Goal: Task Accomplishment & Management: Use online tool/utility

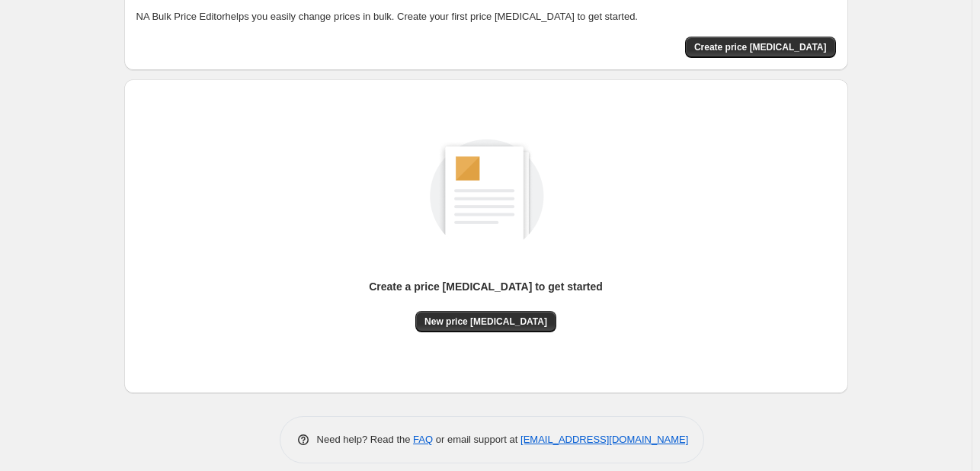
scroll to position [100, 0]
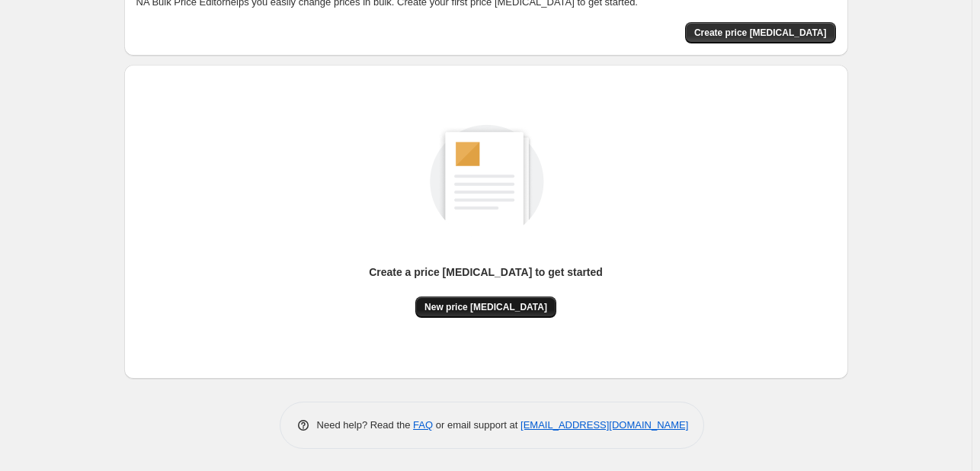
click at [507, 306] on span "New price [MEDICAL_DATA]" at bounding box center [486, 307] width 123 height 12
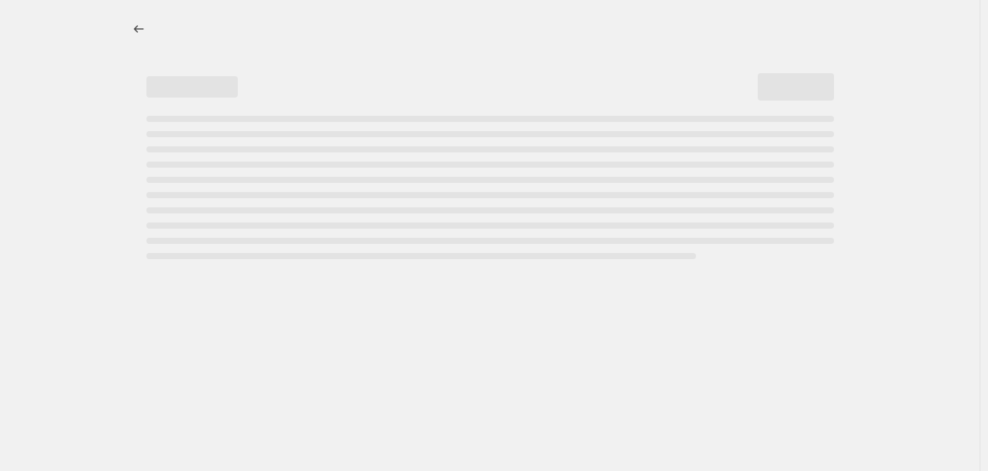
select select "percentage"
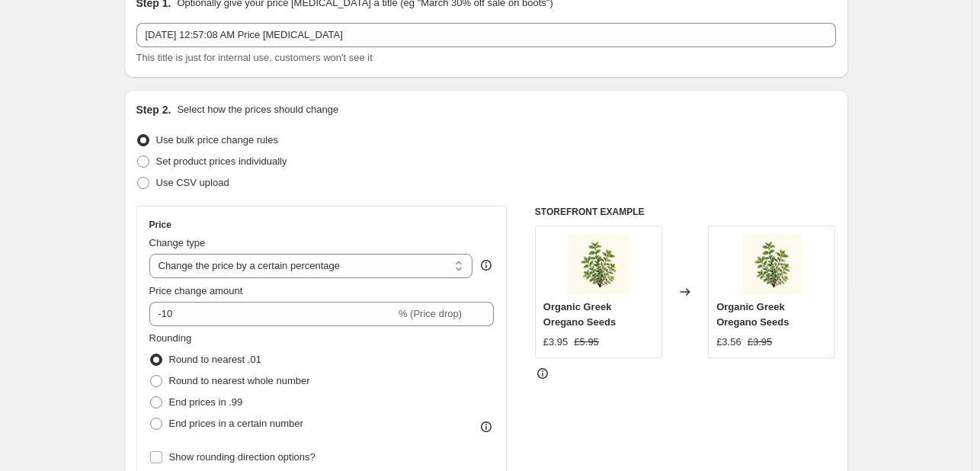
scroll to position [76, 0]
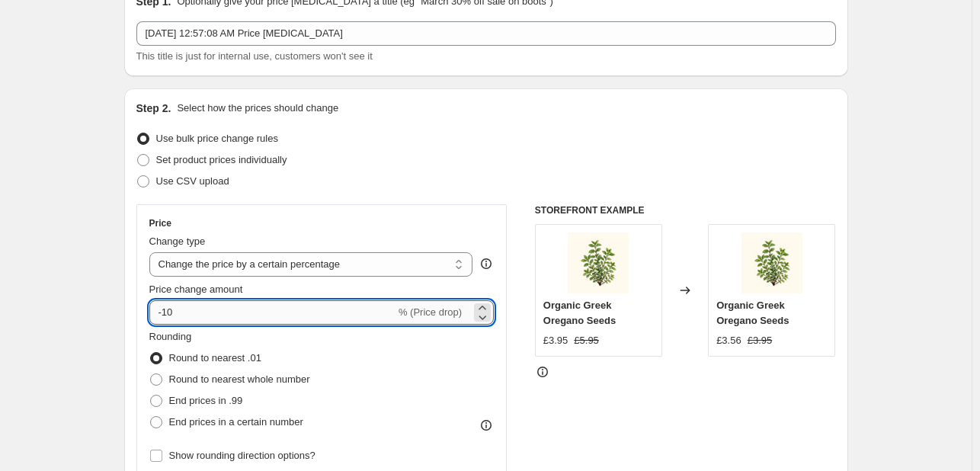
drag, startPoint x: 188, startPoint y: 313, endPoint x: 166, endPoint y: 316, distance: 21.5
click at [166, 316] on input "-10" at bounding box center [272, 312] width 246 height 24
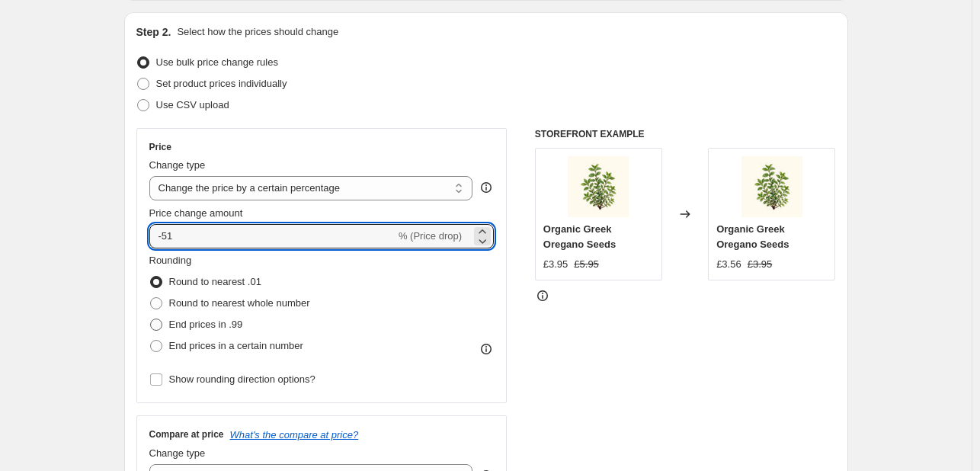
type input "-51"
click at [161, 330] on span at bounding box center [156, 325] width 12 height 12
click at [151, 319] on input "End prices in .99" at bounding box center [150, 319] width 1 height 1
radio input "true"
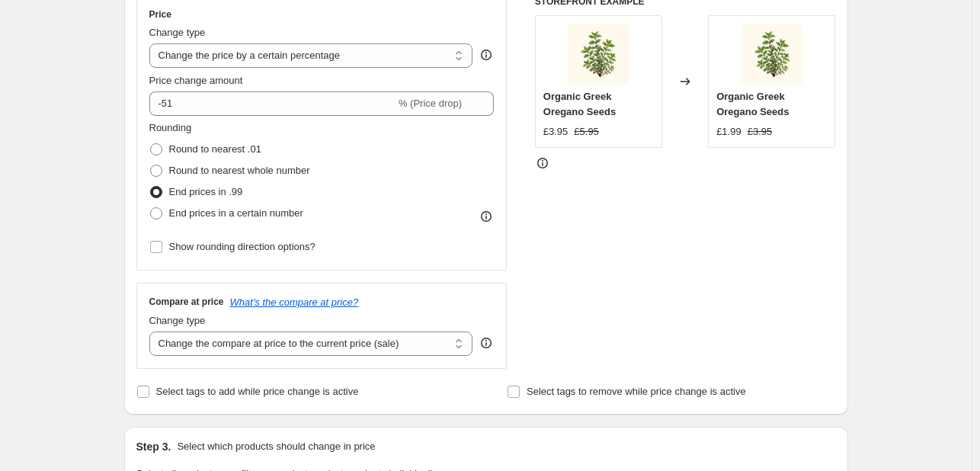
scroll to position [534, 0]
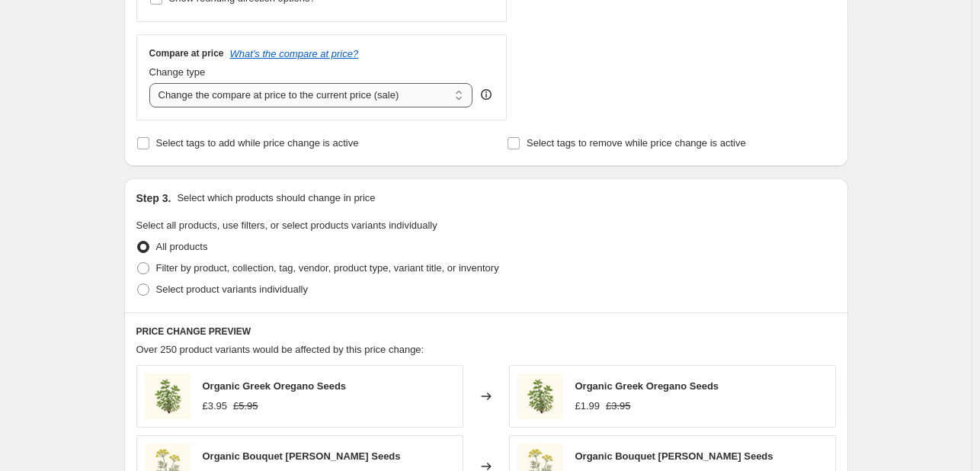
click at [290, 98] on select "Change the compare at price to the current price (sale) Change the compare at p…" at bounding box center [311, 95] width 324 height 24
click at [152, 83] on select "Change the compare at price to the current price (sale) Change the compare at p…" at bounding box center [311, 95] width 324 height 24
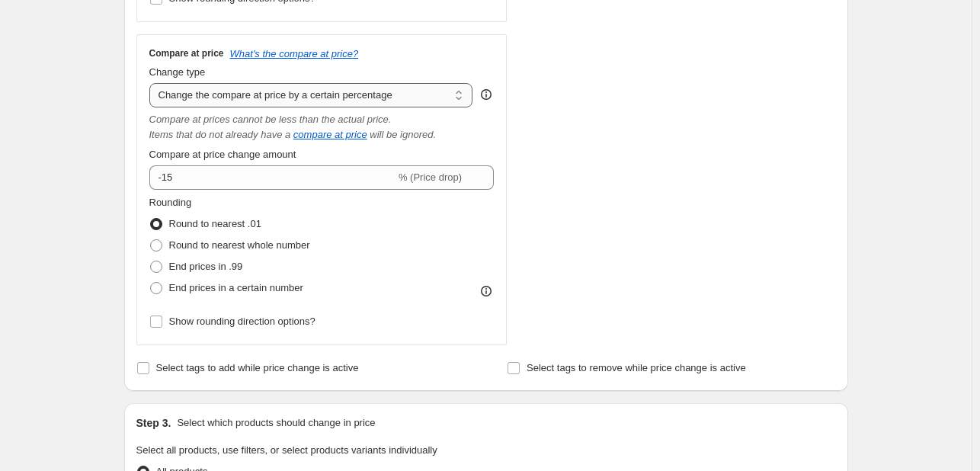
click at [340, 98] on select "Change the compare at price to the current price (sale) Change the compare at p…" at bounding box center [311, 95] width 324 height 24
select select "by"
click at [152, 83] on select "Change the compare at price to the current price (sale) Change the compare at p…" at bounding box center [311, 95] width 324 height 24
type input "-10.00"
click at [370, 92] on select "Change the compare at price to the current price (sale) Change the compare at p…" at bounding box center [311, 95] width 324 height 24
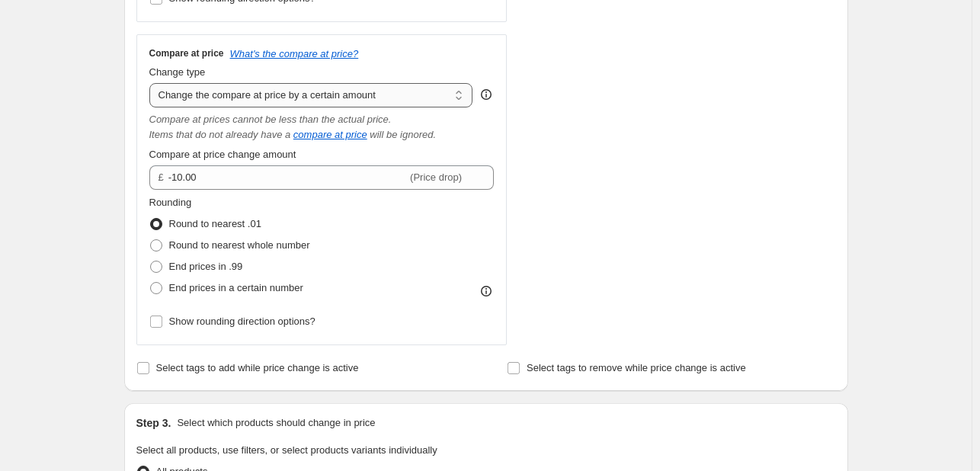
select select "percentage"
click at [152, 83] on select "Change the compare at price to the current price (sale) Change the compare at p…" at bounding box center [311, 95] width 324 height 24
click at [296, 94] on select "Change the compare at price to the current price (sale) Change the compare at p…" at bounding box center [311, 95] width 324 height 24
click at [670, 149] on div "STOREFRONT EXAMPLE Organic Greek Oregano Seeds £3.95 £5.95 Changed to Organic G…" at bounding box center [685, 46] width 301 height 598
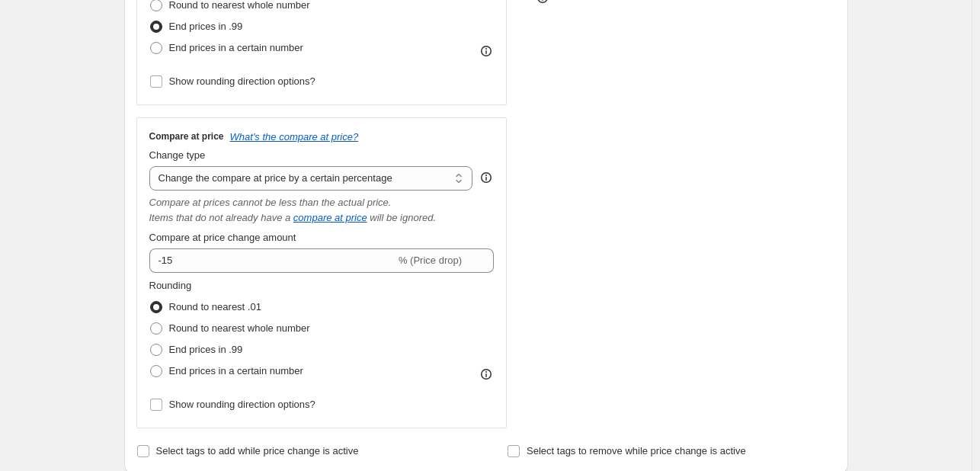
scroll to position [457, 0]
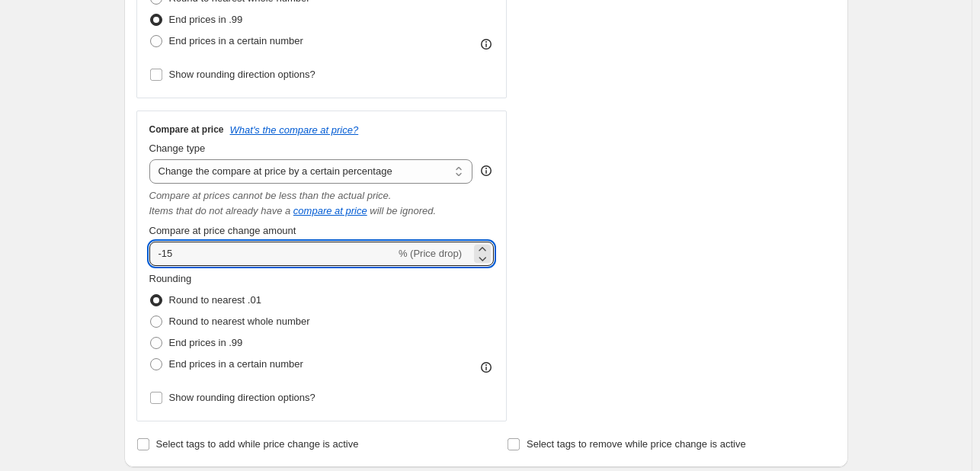
drag, startPoint x: 178, startPoint y: 253, endPoint x: 152, endPoint y: 297, distance: 50.9
click at [160, 261] on input "-15" at bounding box center [272, 254] width 246 height 24
type input "0"
click at [161, 348] on span at bounding box center [156, 343] width 12 height 12
click at [151, 338] on input "End prices in .99" at bounding box center [150, 337] width 1 height 1
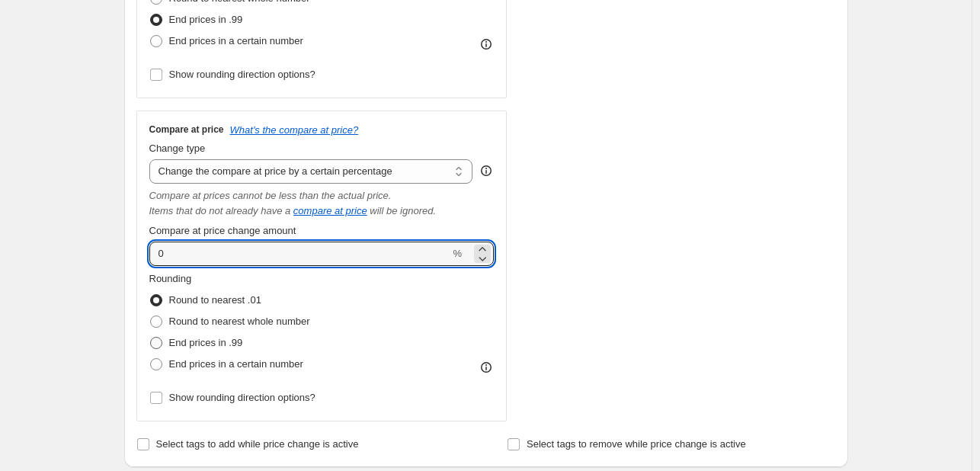
radio input "true"
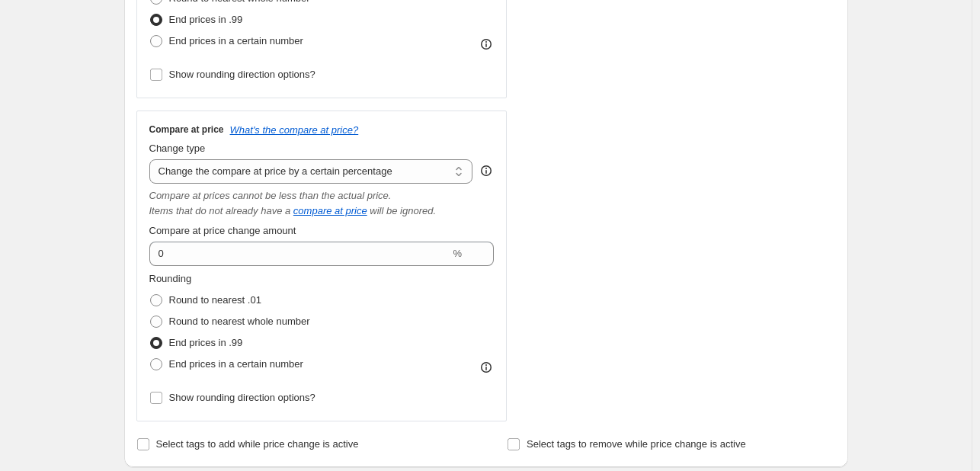
click at [652, 181] on div "STOREFRONT EXAMPLE Organic Greek Oregano Seeds £3.95 £5.95 Changed to Organic G…" at bounding box center [685, 122] width 301 height 598
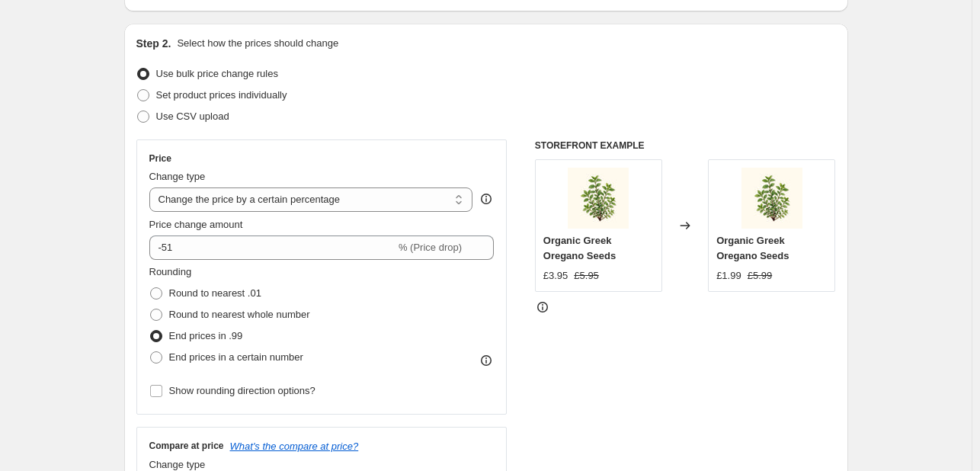
scroll to position [152, 0]
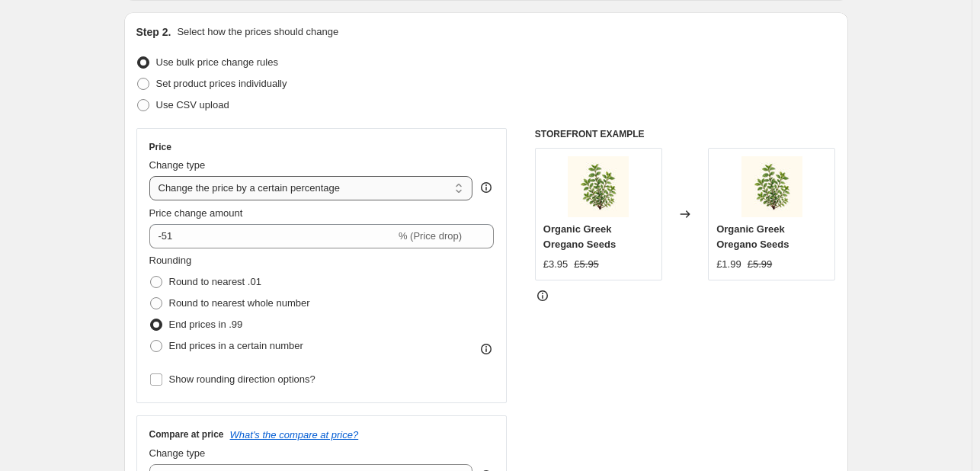
click at [354, 183] on select "Change the price to a certain amount Change the price by a certain amount Chang…" at bounding box center [311, 188] width 324 height 24
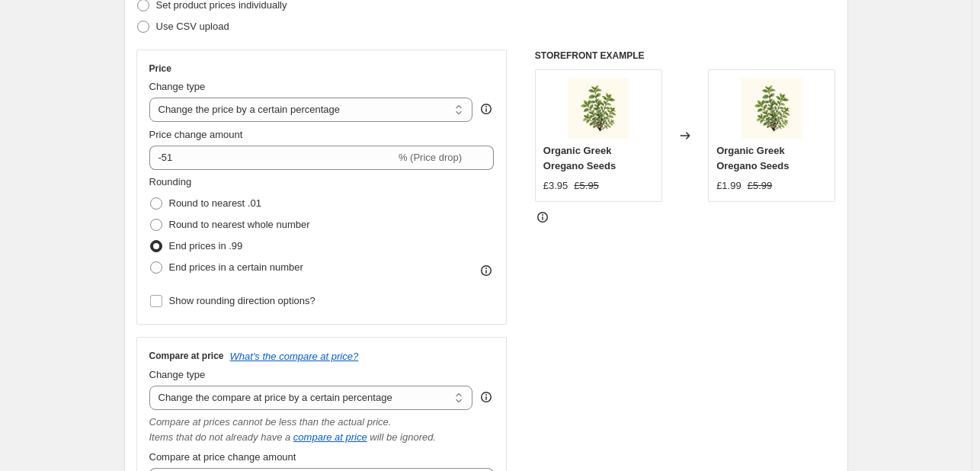
scroll to position [229, 0]
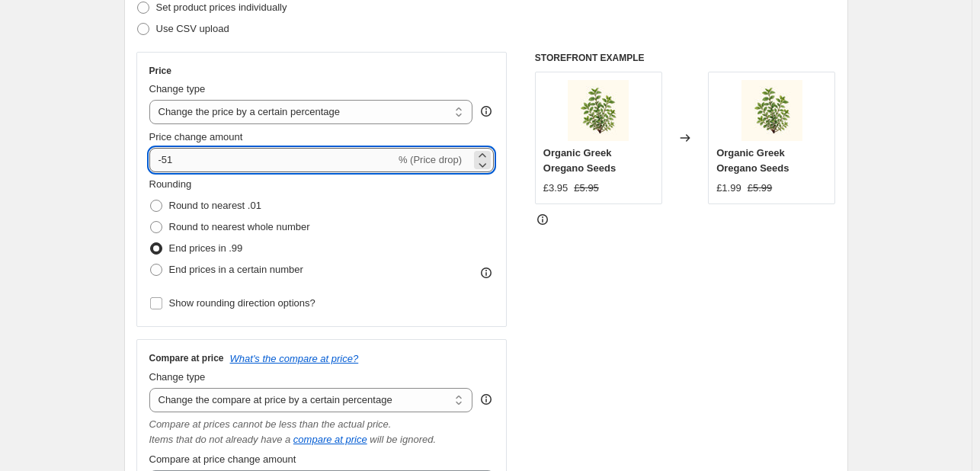
drag, startPoint x: 180, startPoint y: 153, endPoint x: 174, endPoint y: 162, distance: 11.0
click at [168, 162] on input "-51" at bounding box center [272, 160] width 246 height 24
type input "-50"
click at [620, 315] on div "STOREFRONT EXAMPLE Organic Greek Oregano Seeds £3.95 £5.95 Changed to Organic G…" at bounding box center [685, 351] width 301 height 598
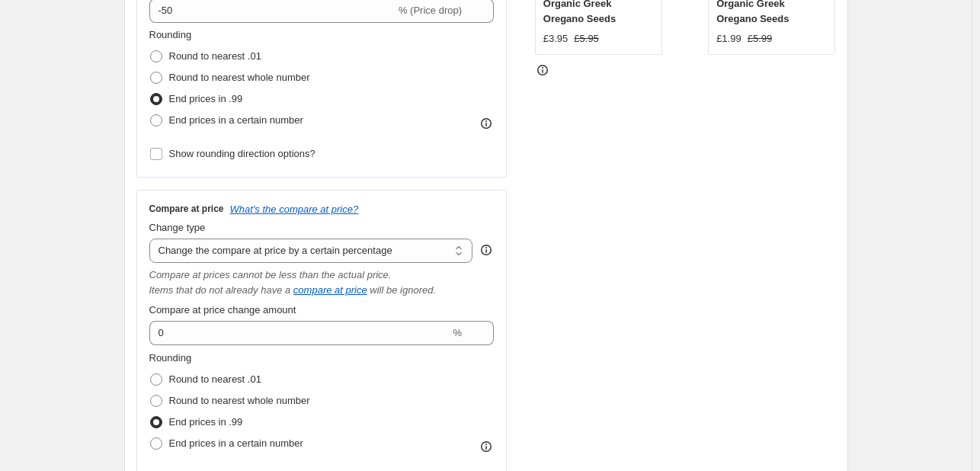
scroll to position [381, 0]
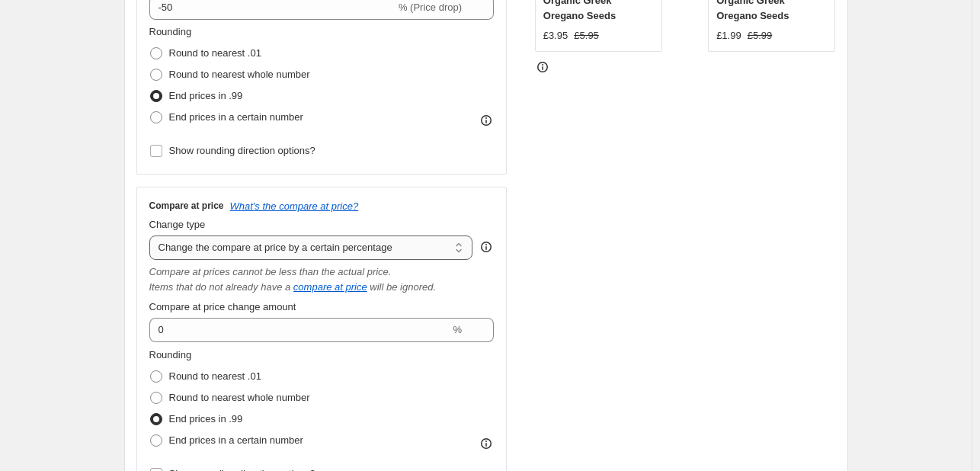
click at [332, 243] on select "Change the compare at price to the current price (sale) Change the compare at p…" at bounding box center [311, 248] width 324 height 24
click at [152, 236] on select "Change the compare at price to the current price (sale) Change the compare at p…" at bounding box center [311, 248] width 324 height 24
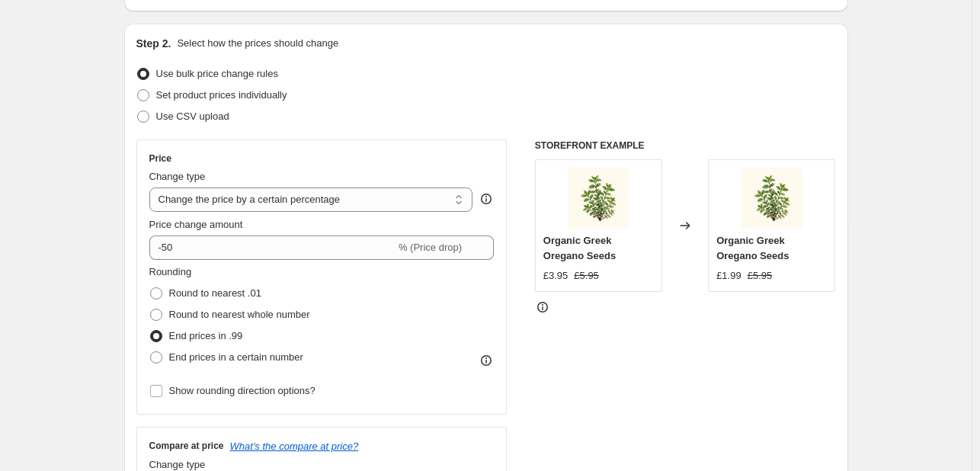
scroll to position [152, 0]
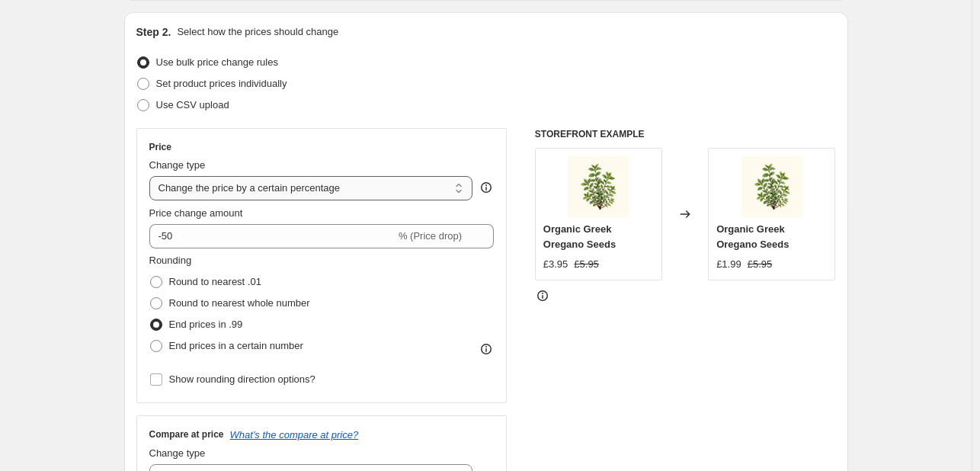
click at [414, 185] on select "Change the price to a certain amount Change the price by a certain amount Chang…" at bounding box center [311, 188] width 324 height 24
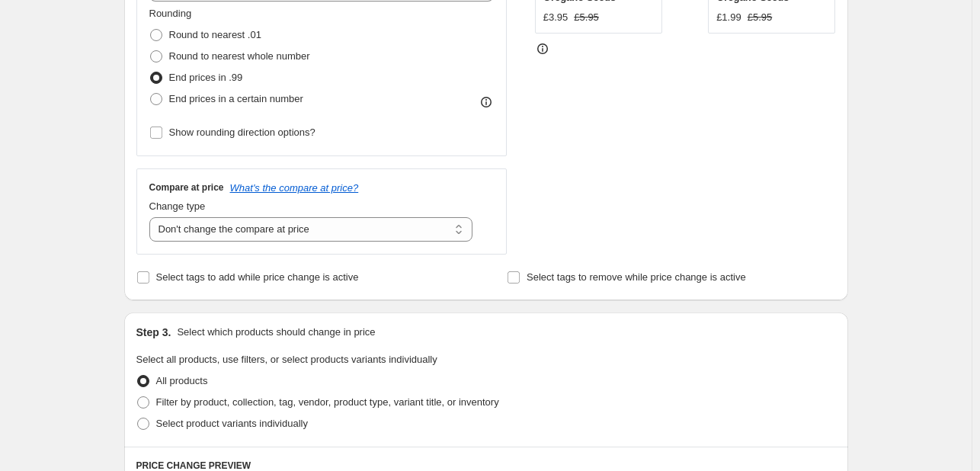
scroll to position [534, 0]
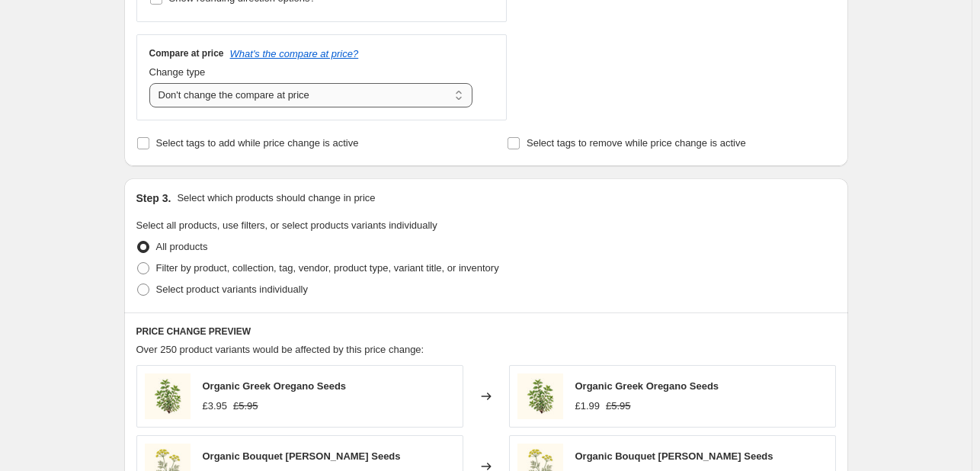
click at [338, 95] on select "Change the compare at price to the current price (sale) Change the compare at p…" at bounding box center [311, 95] width 324 height 24
select select "ep"
click at [152, 83] on select "Change the compare at price to the current price (sale) Change the compare at p…" at bounding box center [311, 95] width 324 height 24
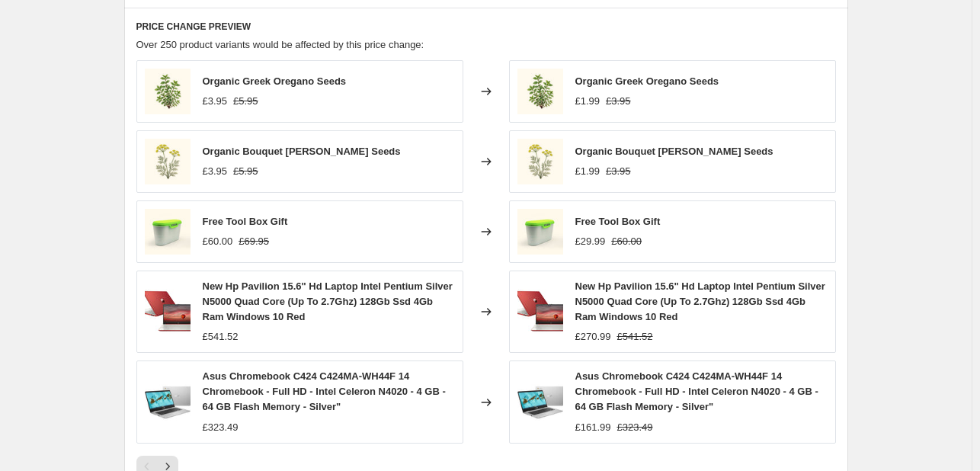
scroll to position [457, 0]
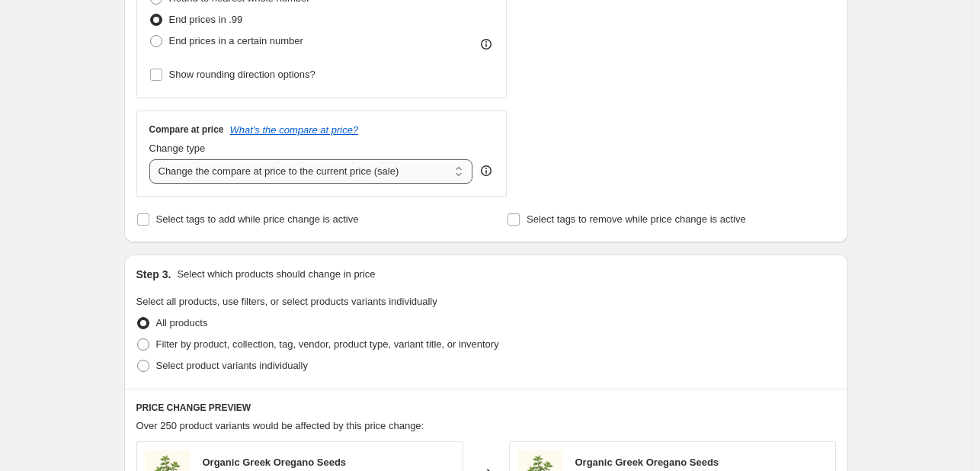
click at [393, 176] on select "Change the compare at price to the current price (sale) Change the compare at p…" at bounding box center [311, 171] width 324 height 24
click at [152, 159] on select "Change the compare at price to the current price (sale) Change the compare at p…" at bounding box center [311, 171] width 324 height 24
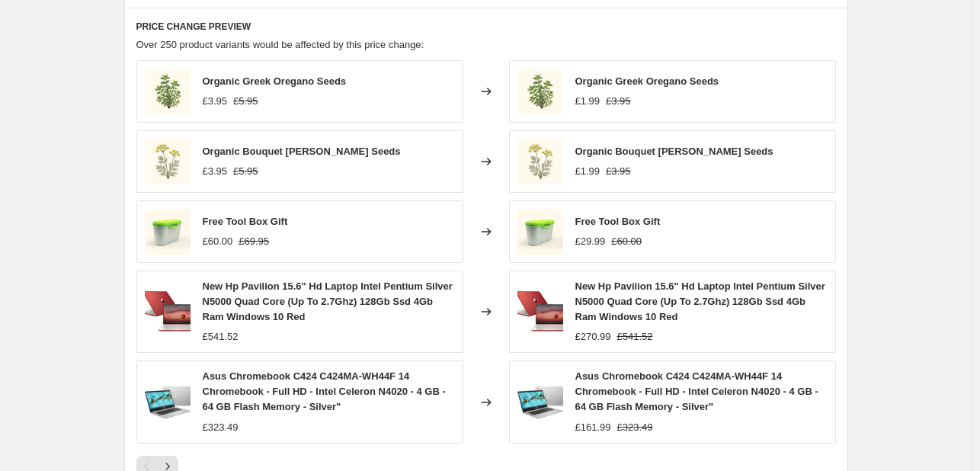
scroll to position [1091, 0]
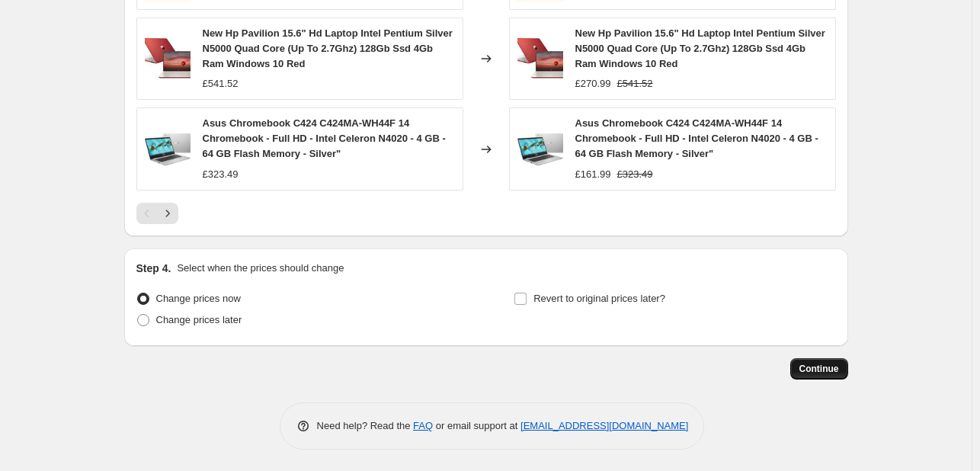
click at [811, 367] on span "Continue" at bounding box center [820, 369] width 40 height 12
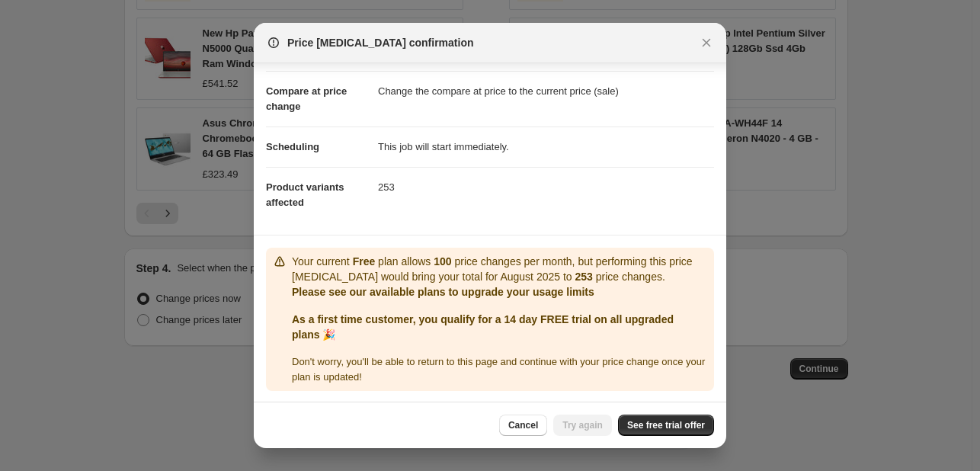
scroll to position [60, 0]
click at [666, 421] on span "See free trial offer" at bounding box center [666, 425] width 78 height 12
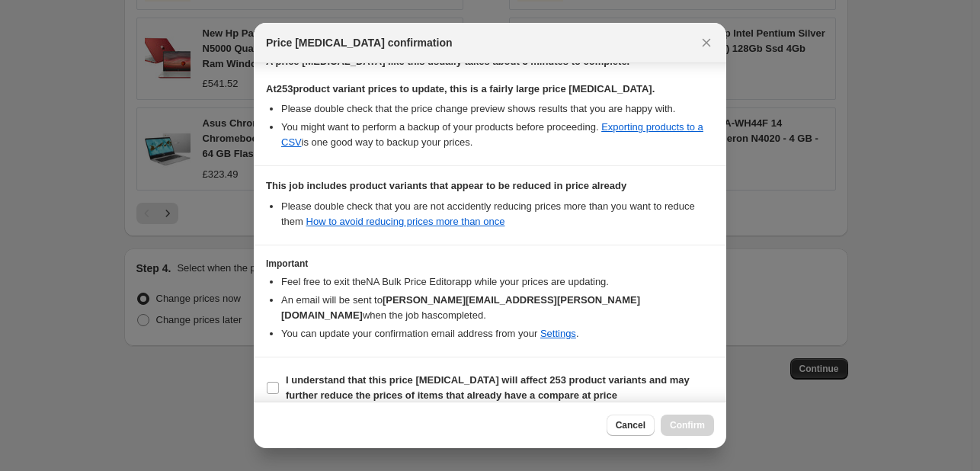
scroll to position [253, 0]
click at [277, 382] on input "I understand that this price [MEDICAL_DATA] will affect 253 product variants an…" at bounding box center [273, 388] width 12 height 12
checkbox input "true"
click at [677, 416] on button "Confirm" at bounding box center [687, 425] width 53 height 21
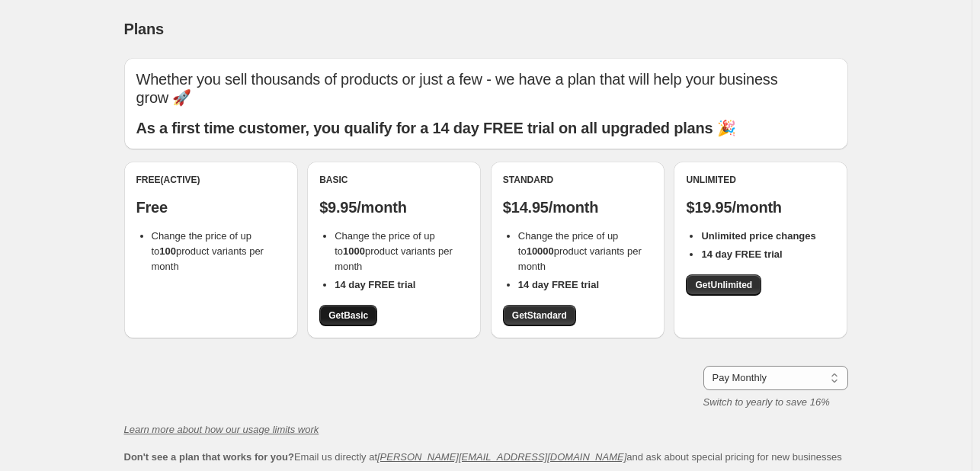
click at [344, 311] on span "Get Basic" at bounding box center [349, 315] width 40 height 12
